Goal: Task Accomplishment & Management: Complete application form

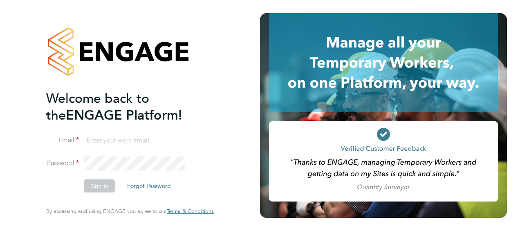
type input "chloe.taquin@thornbaker.co.uk"
click at [102, 189] on button "Sign In" at bounding box center [99, 185] width 31 height 13
click at [0, 0] on div "Sorry, we are having problems connecting to our services." at bounding box center [0, 0] width 0 height 0
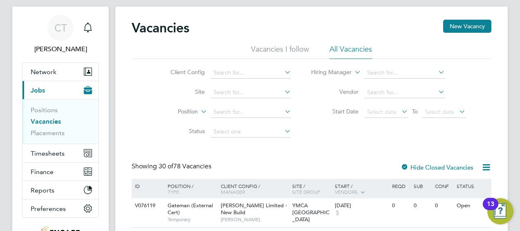
scroll to position [17, 0]
click at [41, 132] on link "Placements" at bounding box center [48, 132] width 34 height 8
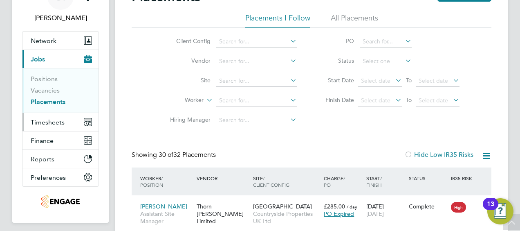
click at [57, 118] on span "Timesheets" at bounding box center [48, 122] width 34 height 8
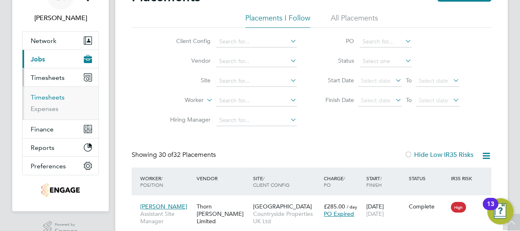
click at [46, 97] on link "Timesheets" at bounding box center [48, 97] width 34 height 8
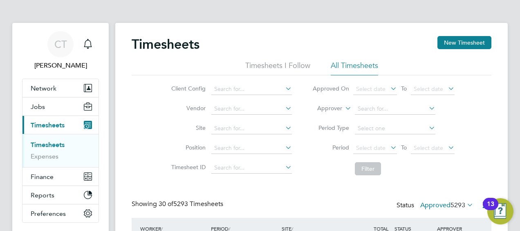
click at [64, 142] on link "Timesheets" at bounding box center [48, 145] width 34 height 8
drag, startPoint x: 132, startPoint y: 42, endPoint x: 212, endPoint y: 40, distance: 79.3
click at [212, 40] on div "Timesheets New Timesheet" at bounding box center [312, 48] width 360 height 25
click at [212, 41] on div "Timesheets New Timesheet" at bounding box center [312, 48] width 360 height 25
click at [56, 132] on button "Current page: Timesheets" at bounding box center [60, 125] width 76 height 18
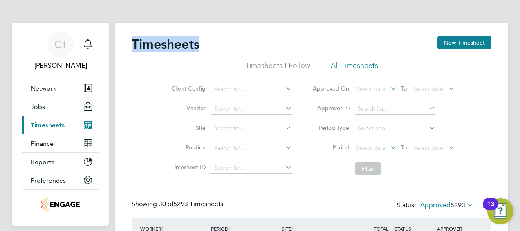
click at [54, 126] on span "Timesheets" at bounding box center [48, 125] width 34 height 8
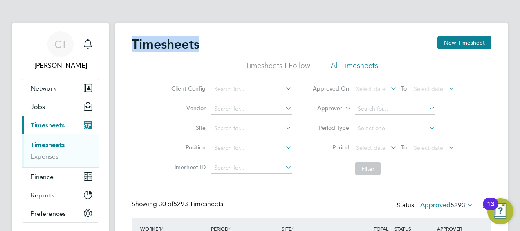
click at [51, 145] on link "Timesheets" at bounding box center [48, 145] width 34 height 8
click at [191, 65] on ul "Timesheets I Follow All Timesheets" at bounding box center [312, 68] width 360 height 15
drag, startPoint x: 133, startPoint y: 45, endPoint x: 192, endPoint y: 43, distance: 58.9
click at [192, 43] on h2 "Timesheets" at bounding box center [166, 44] width 68 height 16
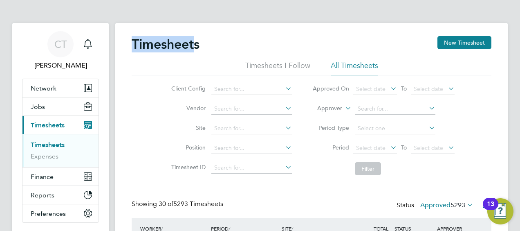
click at [157, 54] on div "Timesheets New Timesheet" at bounding box center [312, 48] width 360 height 25
click at [47, 141] on link "Timesheets" at bounding box center [48, 145] width 34 height 8
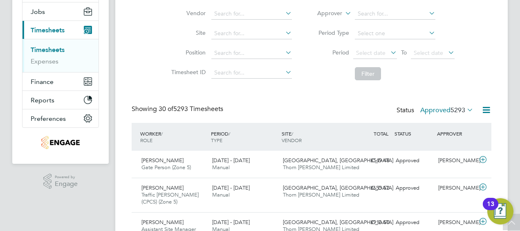
scroll to position [76, 0]
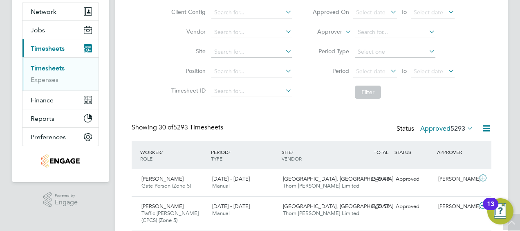
click at [58, 70] on link "Timesheets" at bounding box center [48, 68] width 34 height 8
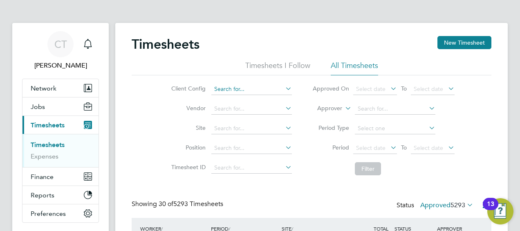
click at [228, 87] on input at bounding box center [251, 88] width 81 height 11
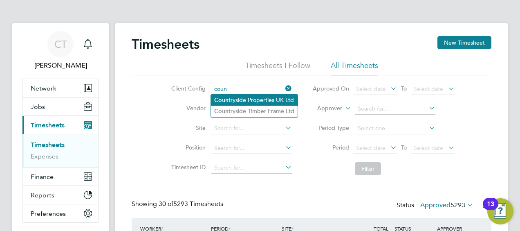
click at [231, 103] on li "Coun tryside Properties UK Ltd" at bounding box center [254, 99] width 87 height 11
type input "Countryside Properties UK Ltd"
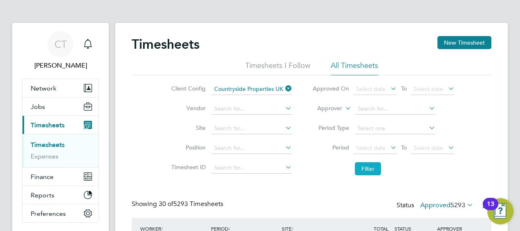
click at [362, 166] on button "Filter" at bounding box center [368, 168] width 26 height 13
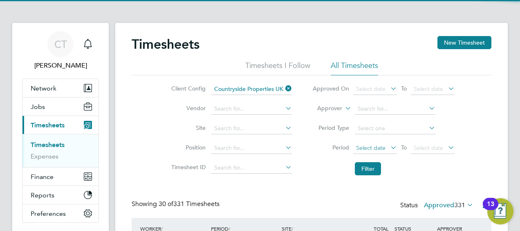
click at [364, 144] on span "Select date" at bounding box center [370, 147] width 29 height 7
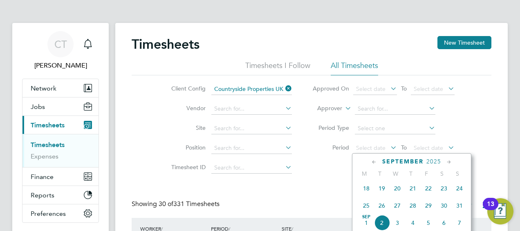
click at [366, 207] on span "25" at bounding box center [367, 206] width 16 height 16
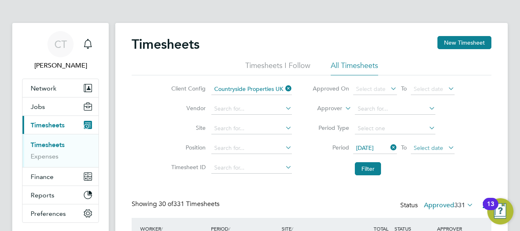
click at [429, 149] on span "Select date" at bounding box center [428, 147] width 29 height 7
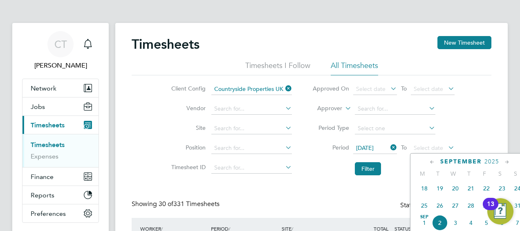
click at [518, 209] on span "31" at bounding box center [518, 206] width 16 height 16
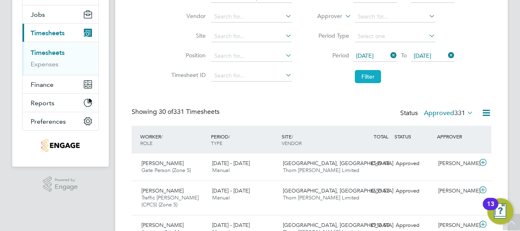
click at [363, 73] on button "Filter" at bounding box center [368, 76] width 26 height 13
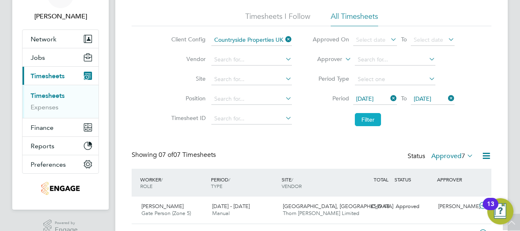
click at [373, 118] on button "Filter" at bounding box center [368, 119] width 26 height 13
click at [368, 119] on button "Filter" at bounding box center [368, 119] width 26 height 13
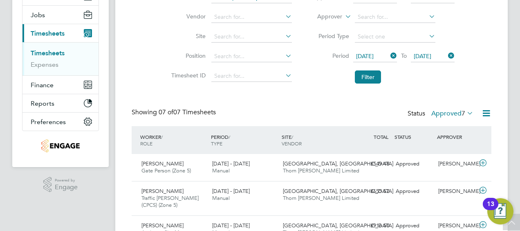
click at [460, 108] on div "Status Approved 7" at bounding box center [441, 113] width 67 height 11
click at [449, 116] on label "Approved 7" at bounding box center [452, 113] width 42 height 8
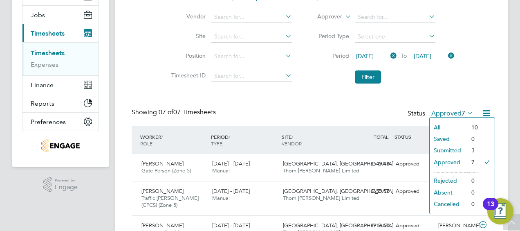
click at [449, 153] on li "Submitted" at bounding box center [449, 149] width 38 height 11
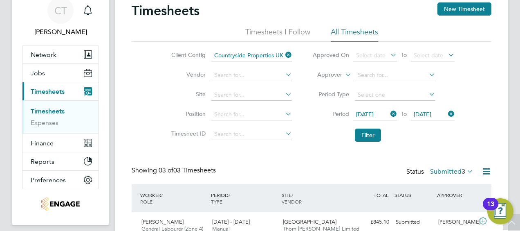
scroll to position [32, 0]
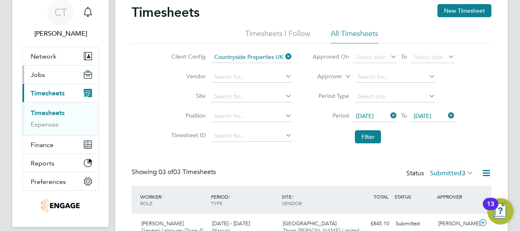
click at [46, 75] on button "Jobs" at bounding box center [60, 74] width 76 height 18
click at [45, 71] on button "Jobs" at bounding box center [60, 74] width 76 height 18
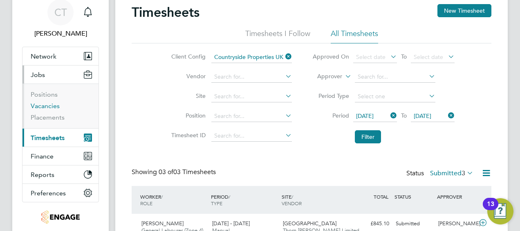
click at [44, 106] on link "Vacancies" at bounding box center [45, 106] width 29 height 8
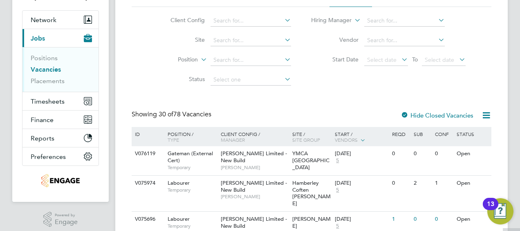
scroll to position [69, 0]
click at [29, 84] on ul "Positions Vacancies Placements" at bounding box center [60, 69] width 76 height 45
click at [49, 79] on link "Placements" at bounding box center [48, 80] width 34 height 8
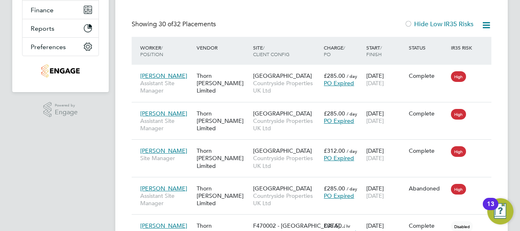
scroll to position [4, 4]
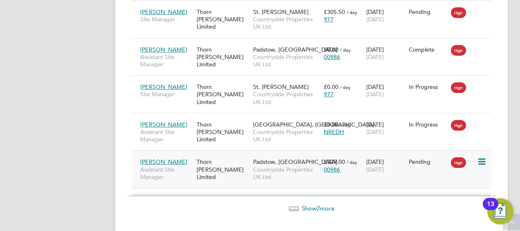
click at [381, 166] on span "[DATE]" at bounding box center [375, 169] width 18 height 7
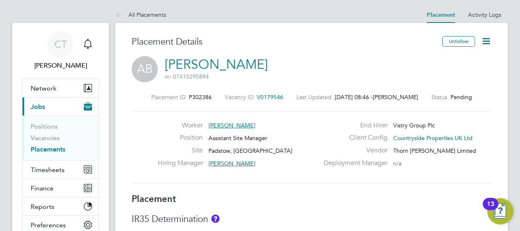
click at [486, 41] on icon at bounding box center [486, 41] width 10 height 10
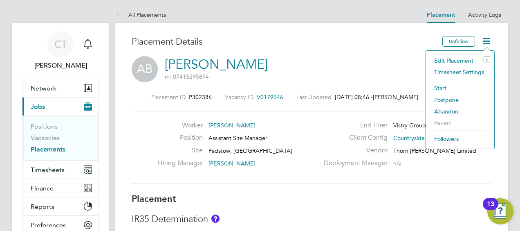
click at [445, 87] on li "Start" at bounding box center [460, 87] width 60 height 11
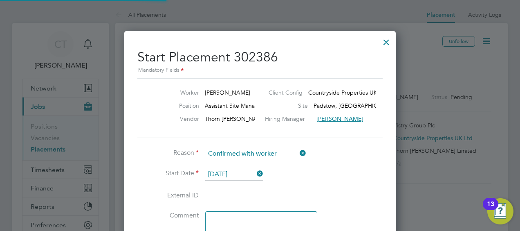
scroll to position [4, 4]
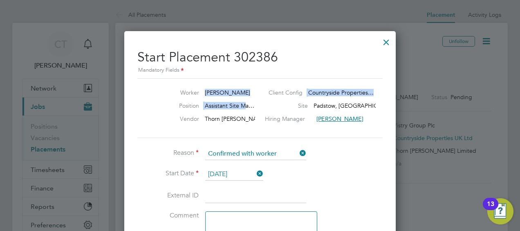
drag, startPoint x: 206, startPoint y: 92, endPoint x: 249, endPoint y: 105, distance: 45.0
click at [249, 105] on div "Worker Adam Bache Client Config Countryside Properties… Position Assistant Site…" at bounding box center [259, 108] width 245 height 60
drag, startPoint x: 249, startPoint y: 105, endPoint x: 231, endPoint y: 103, distance: 18.5
click at [231, 103] on span "Assistant Site Ma…" at bounding box center [229, 105] width 49 height 7
click at [209, 89] on span "[PERSON_NAME]" at bounding box center [227, 92] width 45 height 7
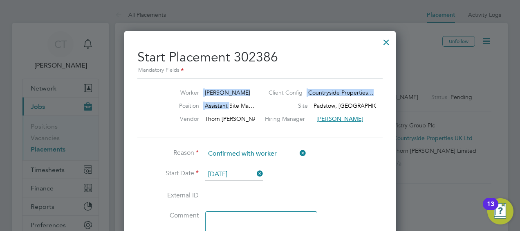
drag, startPoint x: 203, startPoint y: 89, endPoint x: 230, endPoint y: 101, distance: 29.3
click at [230, 101] on div "Worker Adam Bache Client Config Countryside Properties… Position Assistant Site…" at bounding box center [259, 108] width 245 height 60
drag, startPoint x: 230, startPoint y: 101, endPoint x: 234, endPoint y: 101, distance: 4.1
click at [234, 101] on div "Worker Adam Bache Client Config Countryside Properties… Position Assistant Site…" at bounding box center [259, 108] width 245 height 60
click at [279, 90] on label "Client Config" at bounding box center [286, 92] width 34 height 7
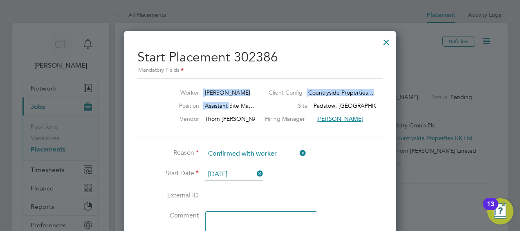
click at [273, 90] on label "Client Config" at bounding box center [286, 92] width 34 height 7
click at [271, 91] on label "Client Config" at bounding box center [286, 92] width 34 height 7
click at [327, 92] on span "Countryside Properties…" at bounding box center [340, 92] width 65 height 7
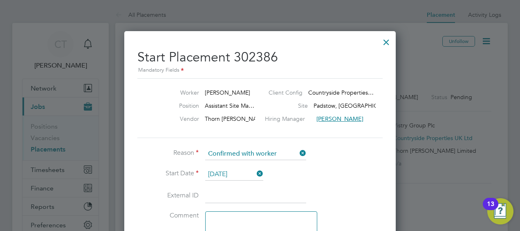
click at [276, 91] on label "Client Config" at bounding box center [286, 92] width 34 height 7
drag, startPoint x: 266, startPoint y: 90, endPoint x: 306, endPoint y: 103, distance: 42.5
click at [306, 103] on div "Worker Adam Bache Client Config Countryside Properties… Position Assistant Site…" at bounding box center [259, 108] width 245 height 60
drag, startPoint x: 306, startPoint y: 103, endPoint x: 251, endPoint y: 96, distance: 55.6
click at [251, 96] on div "Worker Adam Bache Client Config Countryside Properties…" at bounding box center [260, 94] width 252 height 13
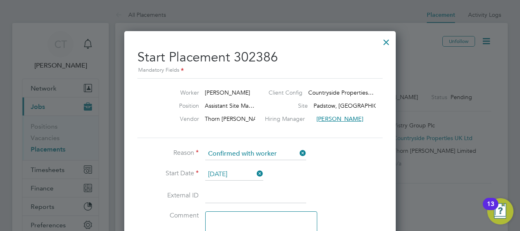
click at [222, 93] on span "[PERSON_NAME]" at bounding box center [227, 92] width 45 height 7
drag, startPoint x: 207, startPoint y: 92, endPoint x: 249, endPoint y: 101, distance: 42.7
click at [249, 101] on div "Worker Adam Bache Client Config Countryside Properties… Position Assistant Site…" at bounding box center [259, 108] width 245 height 60
drag, startPoint x: 249, startPoint y: 101, endPoint x: 221, endPoint y: 101, distance: 27.8
click at [221, 101] on div "Worker Adam Bache Client Config Countryside Properties… Position Assistant Site…" at bounding box center [259, 108] width 245 height 60
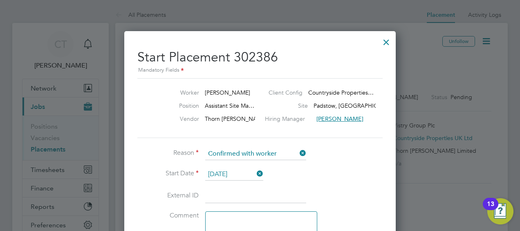
click at [205, 90] on span "[PERSON_NAME]" at bounding box center [227, 92] width 45 height 7
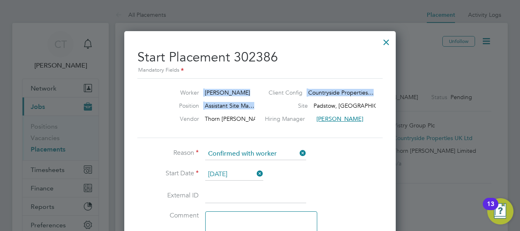
drag, startPoint x: 204, startPoint y: 90, endPoint x: 257, endPoint y: 107, distance: 56.3
click at [257, 107] on div "Worker Adam Bache Client Config Countryside Properties… Position Assistant Site…" at bounding box center [259, 108] width 245 height 60
drag, startPoint x: 257, startPoint y: 107, endPoint x: 211, endPoint y: 99, distance: 46.9
click at [211, 99] on div "Worker Adam Bache Client Config Countryside Properties…" at bounding box center [260, 94] width 252 height 13
click at [207, 94] on span "[PERSON_NAME]" at bounding box center [227, 92] width 45 height 7
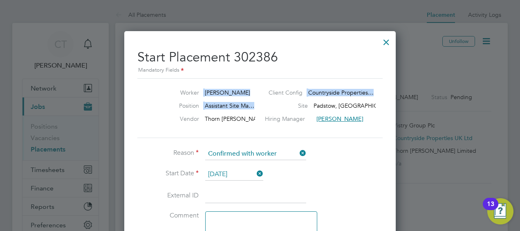
drag, startPoint x: 203, startPoint y: 90, endPoint x: 252, endPoint y: 110, distance: 53.2
click at [252, 110] on div "Worker Adam Bache Client Config Countryside Properties… Position Assistant Site…" at bounding box center [259, 108] width 245 height 60
drag, startPoint x: 252, startPoint y: 110, endPoint x: 237, endPoint y: 106, distance: 16.1
click at [237, 106] on span "Assistant Site Ma…" at bounding box center [229, 105] width 49 height 7
click at [213, 95] on span "[PERSON_NAME]" at bounding box center [227, 92] width 45 height 7
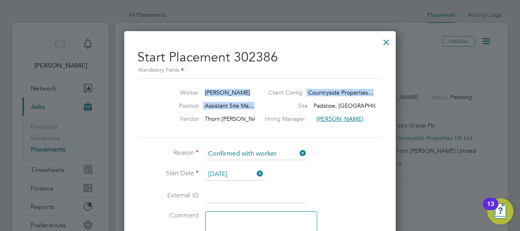
drag, startPoint x: 205, startPoint y: 91, endPoint x: 251, endPoint y: 111, distance: 50.4
click at [251, 111] on div "Worker Adam Bache Client Config Countryside Properties… Position Assistant Site…" at bounding box center [259, 108] width 245 height 60
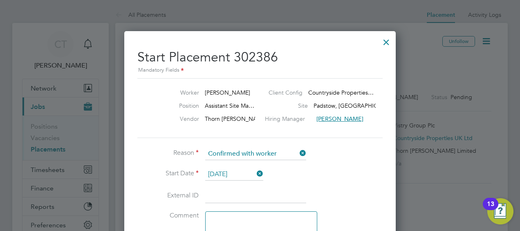
drag, startPoint x: 251, startPoint y: 111, endPoint x: 228, endPoint y: 110, distance: 23.0
click at [228, 110] on div "Position Assistant Site Ma… Site Padstow, Bestwood" at bounding box center [260, 107] width 252 height 13
click at [206, 92] on span "[PERSON_NAME]" at bounding box center [227, 92] width 45 height 7
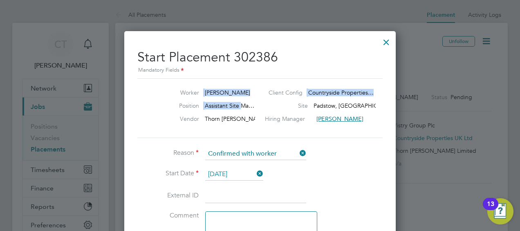
drag, startPoint x: 204, startPoint y: 91, endPoint x: 242, endPoint y: 108, distance: 42.3
click at [242, 108] on div "Worker Adam Bache Client Config Countryside Properties… Position Assistant Site…" at bounding box center [259, 108] width 245 height 60
click at [242, 108] on span "Assistant Site Ma…" at bounding box center [229, 105] width 49 height 7
click at [224, 106] on span "Assistant Site Ma…" at bounding box center [229, 105] width 49 height 7
drag, startPoint x: 202, startPoint y: 88, endPoint x: 236, endPoint y: 106, distance: 38.0
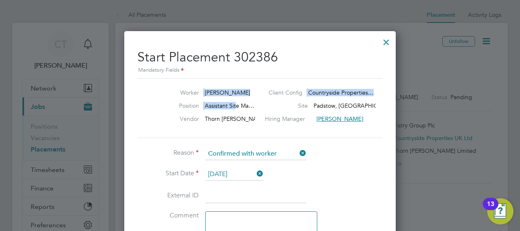
click at [236, 106] on div "Worker Adam Bache Client Config Countryside Properties… Position Assistant Site…" at bounding box center [259, 108] width 245 height 60
drag, startPoint x: 236, startPoint y: 106, endPoint x: 224, endPoint y: 106, distance: 11.5
click at [224, 106] on span "Assistant Site Ma…" at bounding box center [229, 105] width 49 height 7
drag, startPoint x: 202, startPoint y: 91, endPoint x: 233, endPoint y: 105, distance: 33.3
click at [233, 105] on div "Worker Adam Bache Client Config Countryside Properties… Position Assistant Site…" at bounding box center [259, 108] width 245 height 60
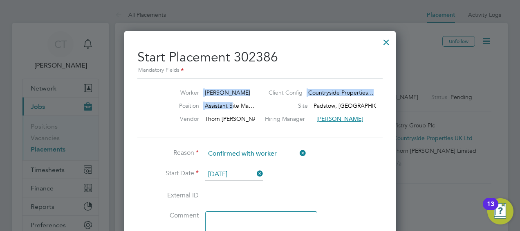
drag, startPoint x: 233, startPoint y: 105, endPoint x: 218, endPoint y: 106, distance: 14.7
click at [218, 106] on span "Assistant Site Ma…" at bounding box center [229, 105] width 49 height 7
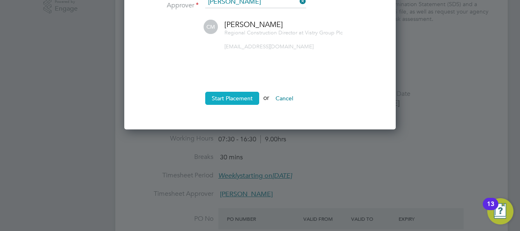
click at [226, 95] on button "Start Placement" at bounding box center [232, 98] width 54 height 13
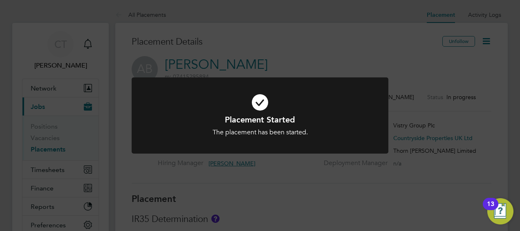
click at [274, 96] on icon at bounding box center [260, 102] width 213 height 32
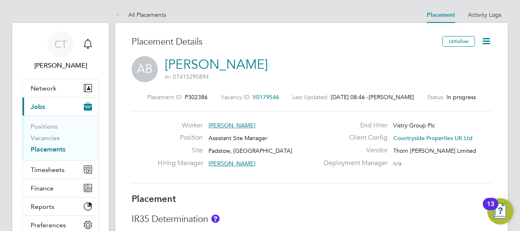
click at [481, 46] on icon at bounding box center [486, 41] width 10 height 10
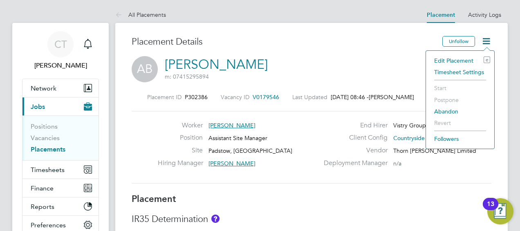
click at [375, 83] on div "Placement ID P302386 Vacancy ID V0179546 Last Updated 02 Sep 2025, 08:46 - Chlo…" at bounding box center [312, 138] width 360 height 110
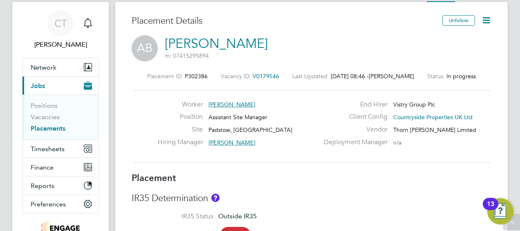
scroll to position [0, 0]
